Goal: Find contact information: Find contact information

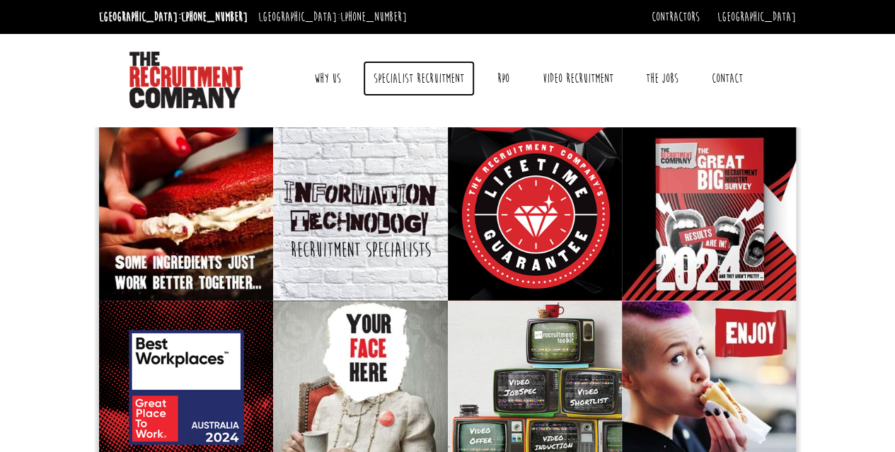
click at [424, 83] on link "Specialist Recruitment" at bounding box center [419, 78] width 112 height 35
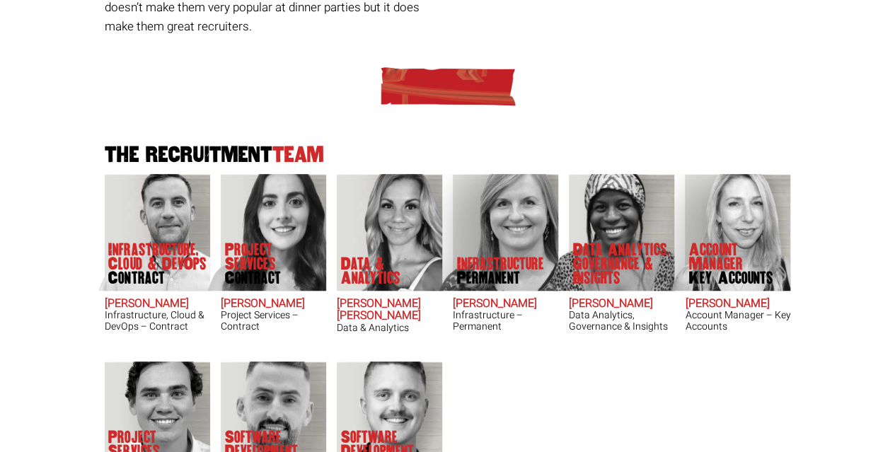
scroll to position [483, 0]
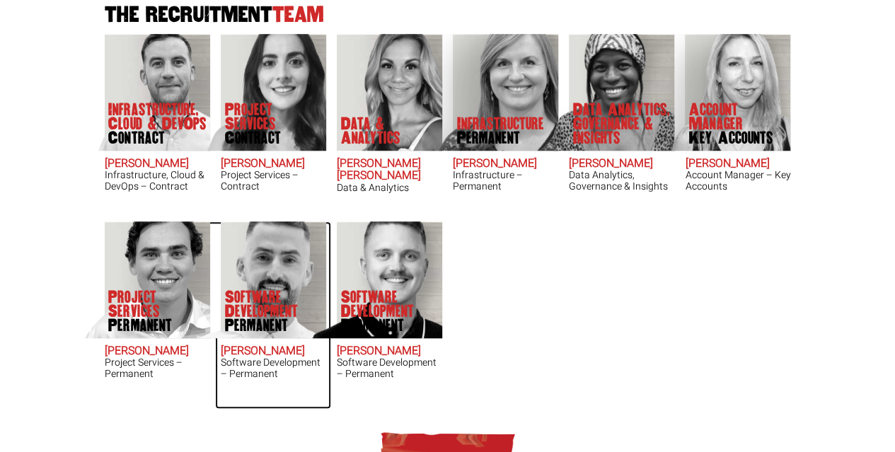
click at [243, 308] on p "Software Development Permanent" at bounding box center [275, 311] width 101 height 42
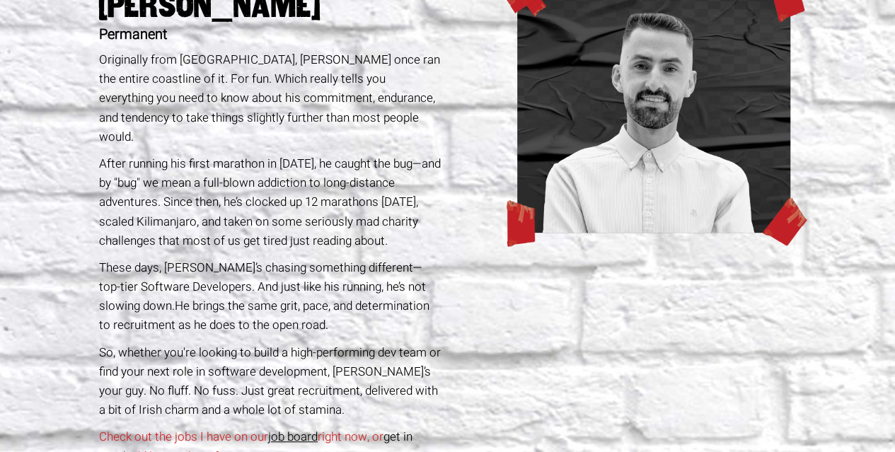
scroll to position [191, 0]
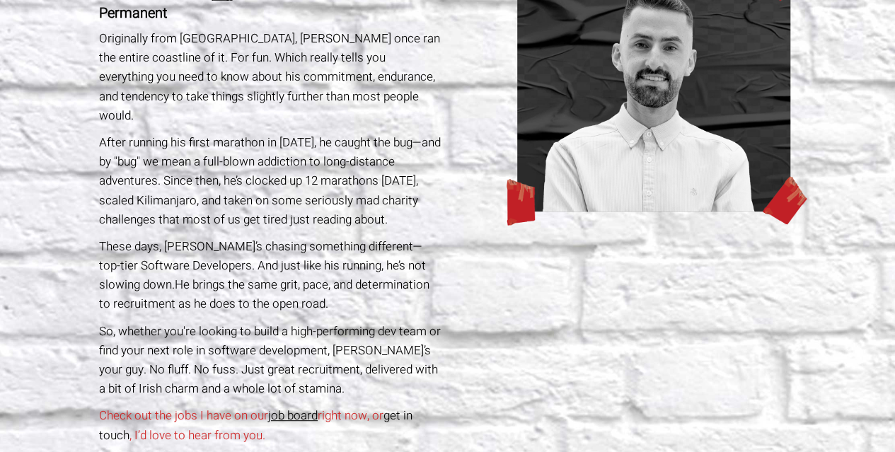
drag, startPoint x: 905, startPoint y: 84, endPoint x: 886, endPoint y: 139, distance: 58.4
